Goal: Task Accomplishment & Management: Manage account settings

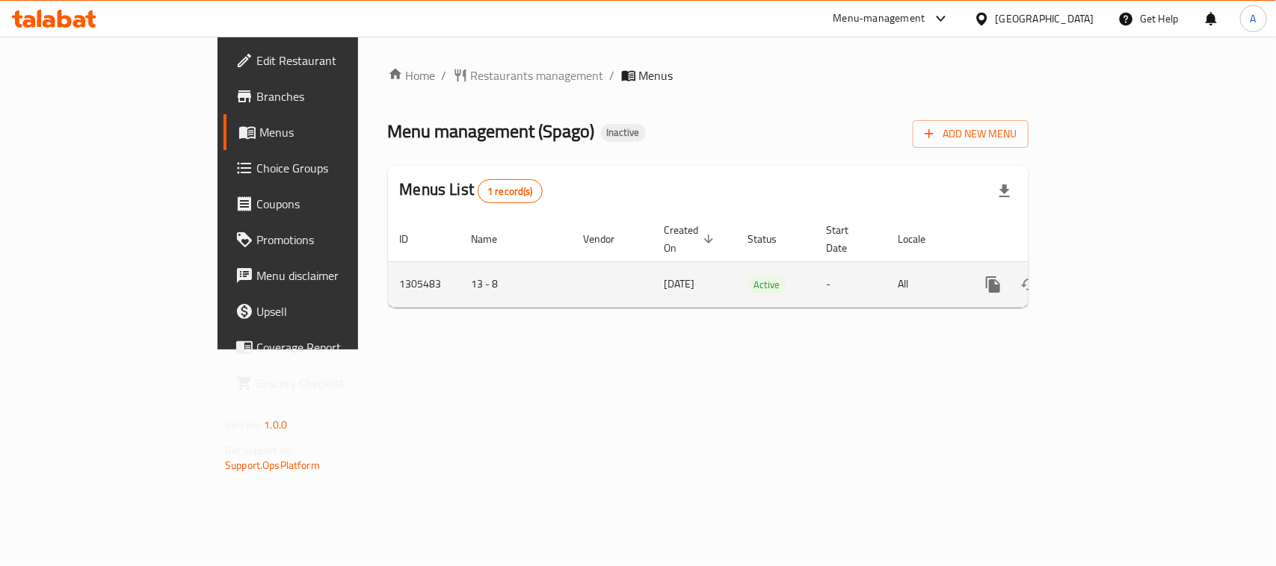
click at [1110, 276] on icon "enhanced table" at bounding box center [1101, 285] width 18 height 18
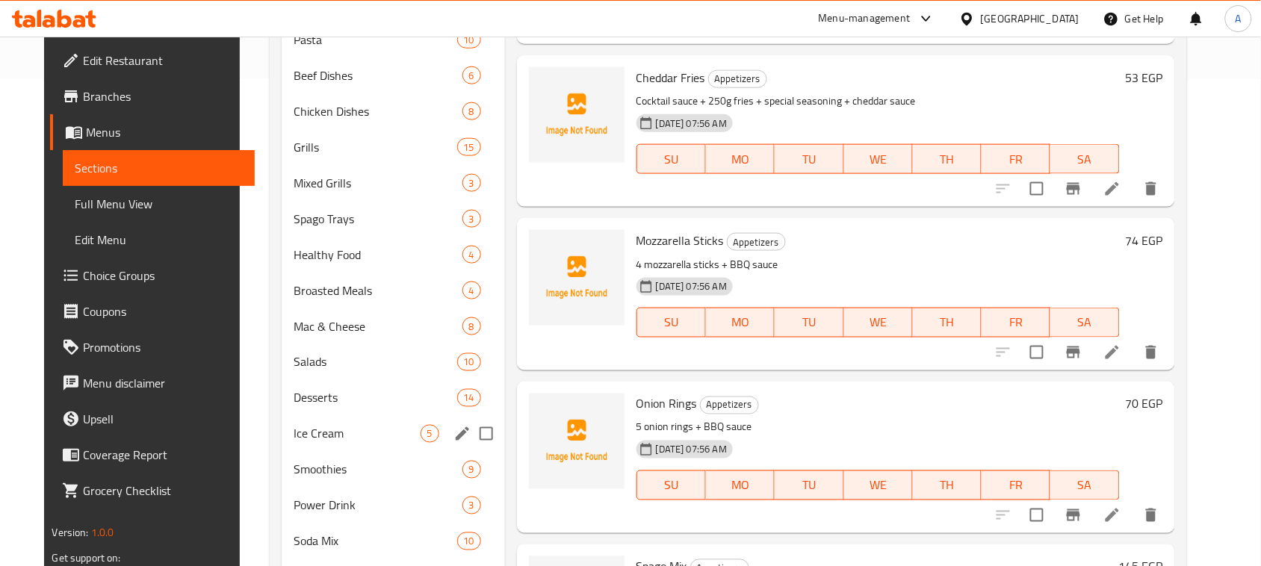
scroll to position [560, 0]
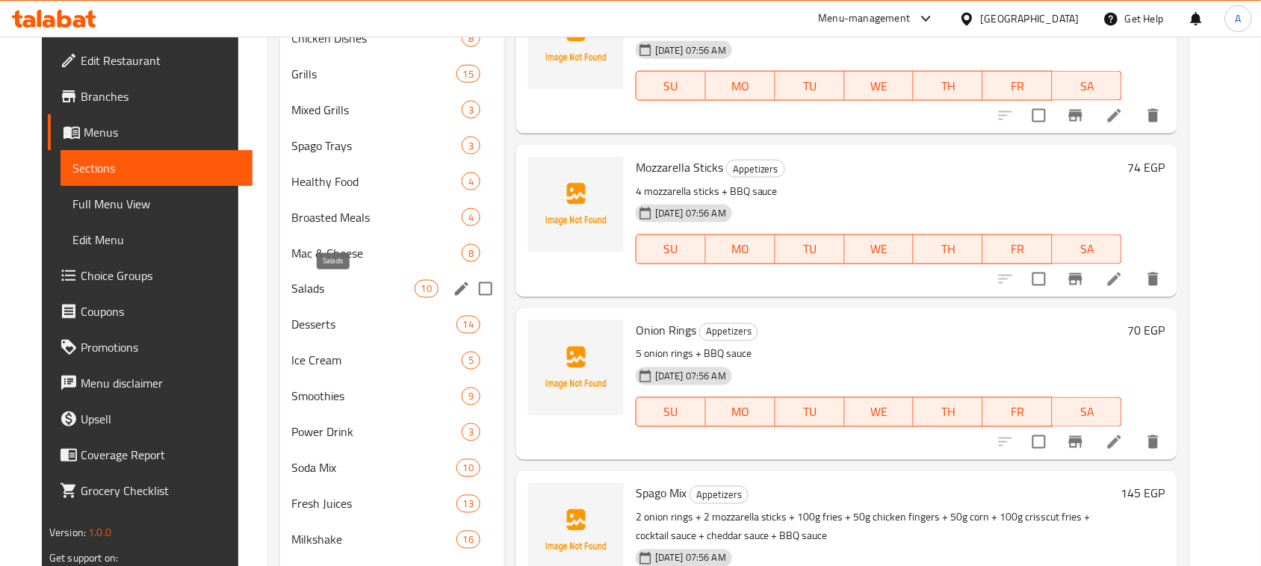
click at [309, 292] on span "Salads" at bounding box center [353, 289] width 123 height 18
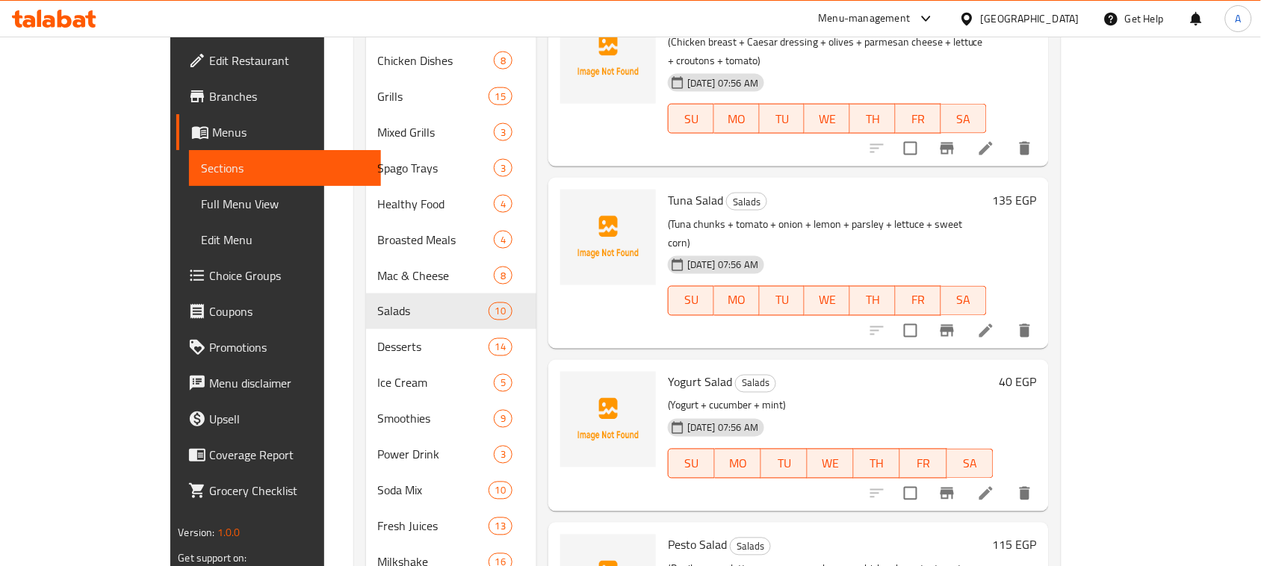
scroll to position [921, 0]
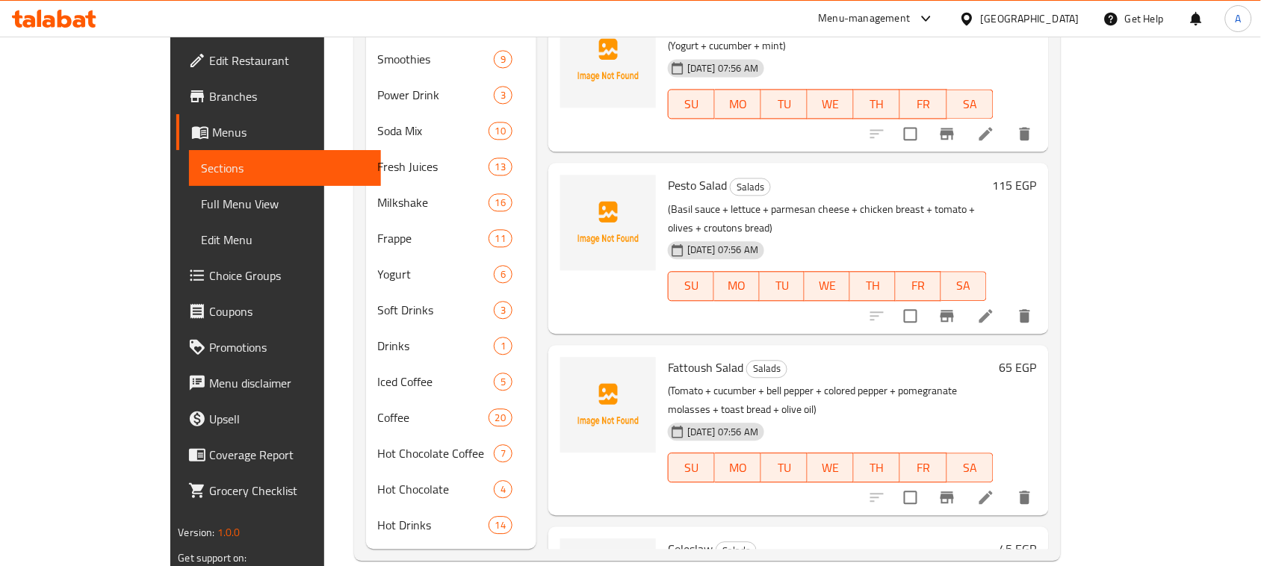
click at [668, 538] on span "Coleslaw" at bounding box center [690, 549] width 45 height 22
copy h6 "Coleslaw"
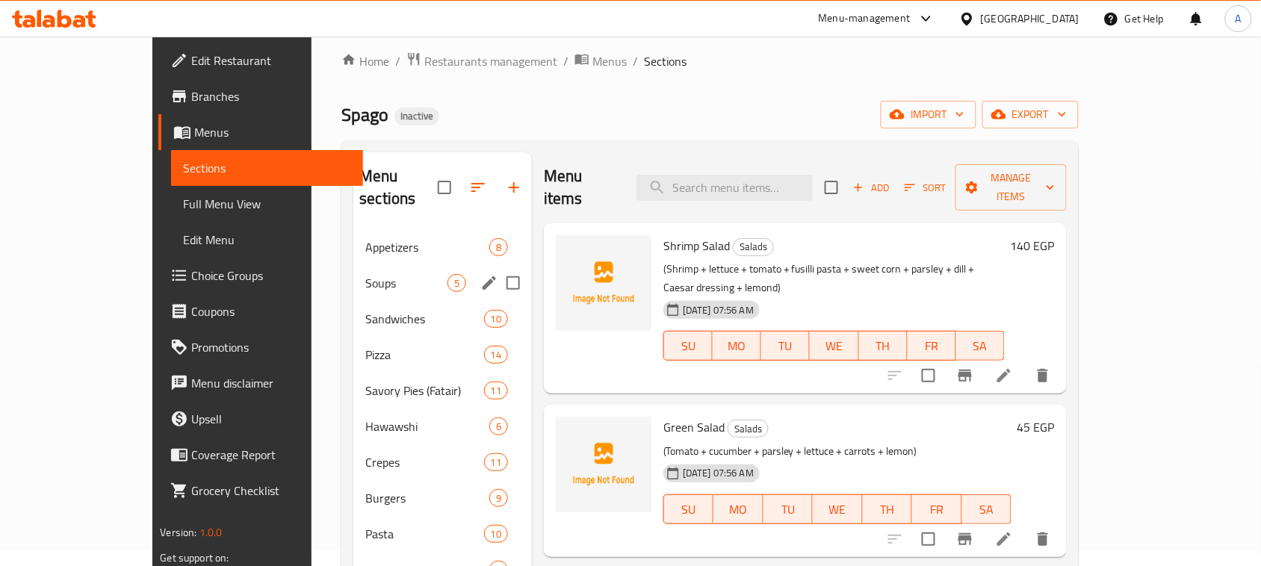
scroll to position [0, 0]
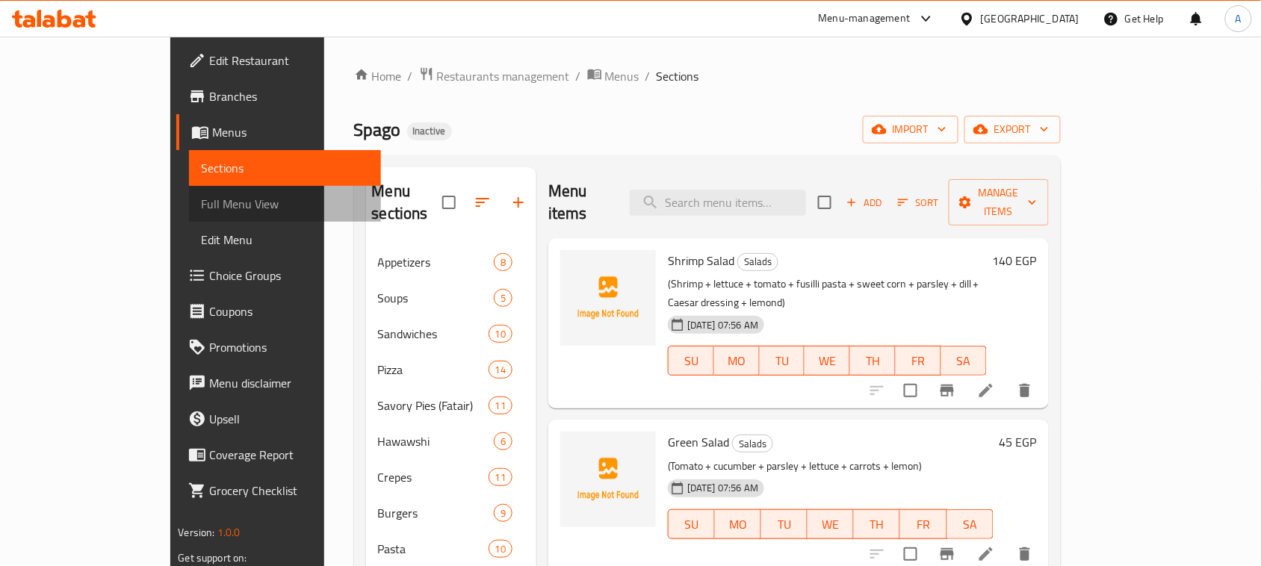
click at [201, 202] on span "Full Menu View" at bounding box center [285, 204] width 168 height 18
